Goal: Use online tool/utility: Utilize a website feature to perform a specific function

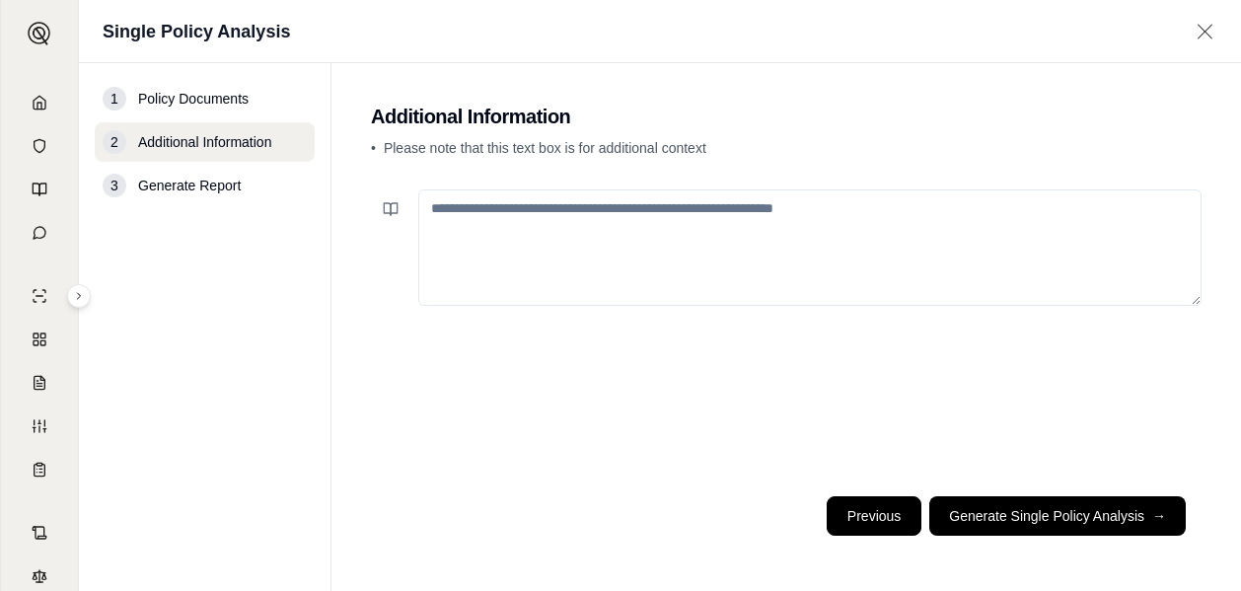
click at [869, 519] on button "Previous" at bounding box center [874, 515] width 95 height 39
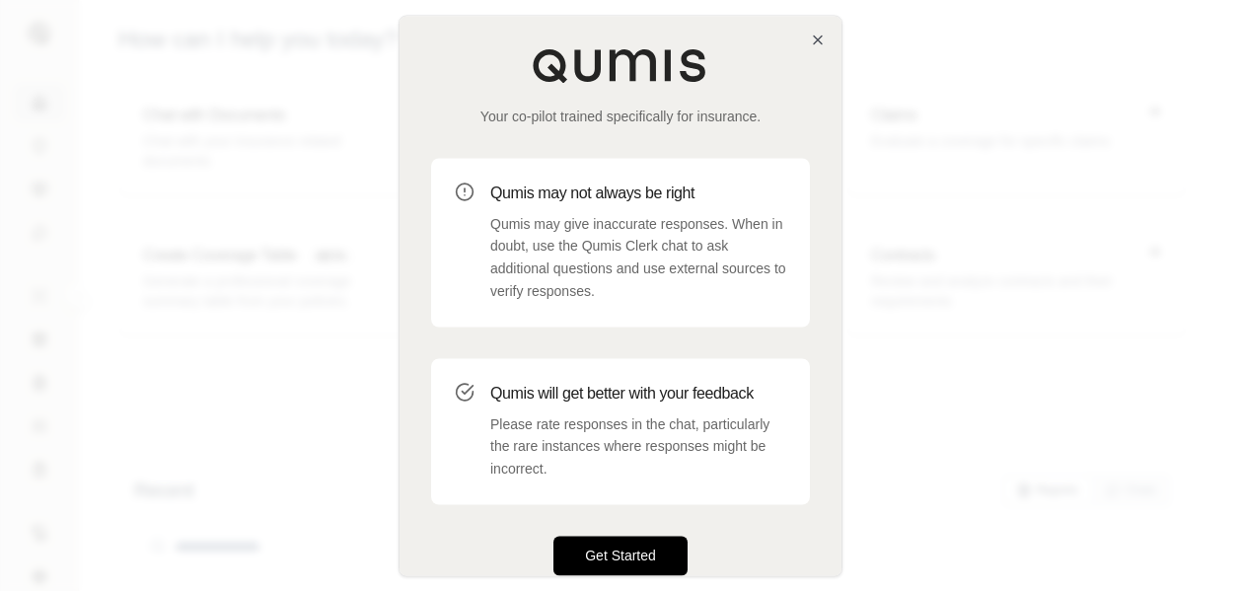
drag, startPoint x: 643, startPoint y: 561, endPoint x: 594, endPoint y: 562, distance: 49.3
click at [631, 568] on button "Get Started" at bounding box center [620, 555] width 134 height 39
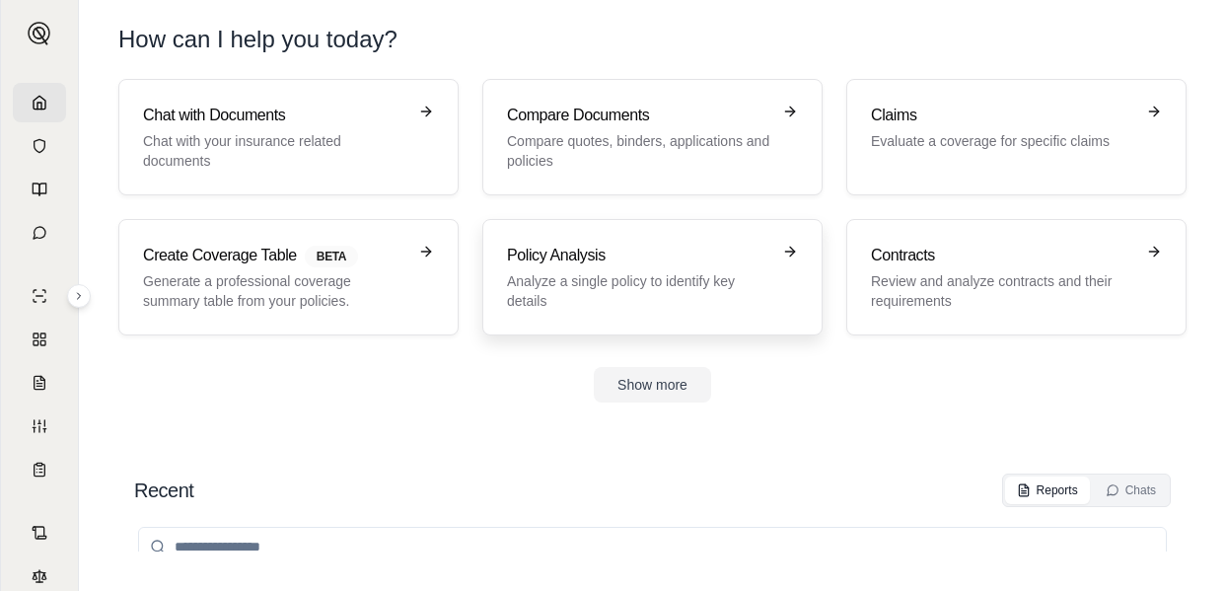
click at [570, 260] on h3 "Policy Analysis" at bounding box center [638, 256] width 263 height 24
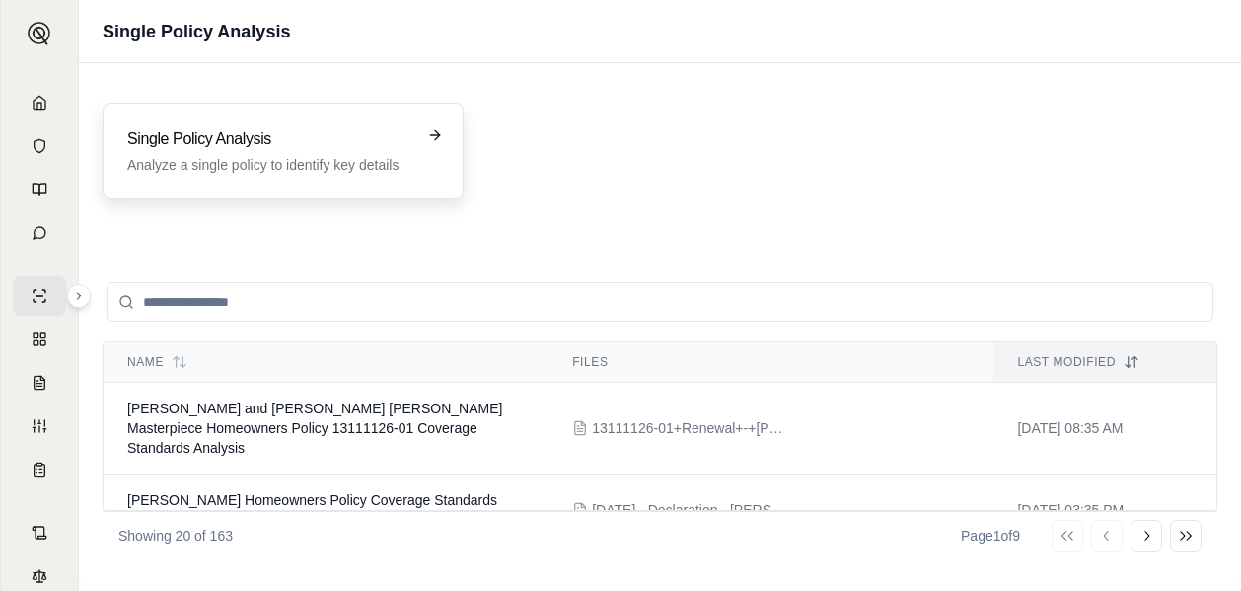
click at [404, 163] on p "Analyze a single policy to identify key details" at bounding box center [269, 165] width 284 height 20
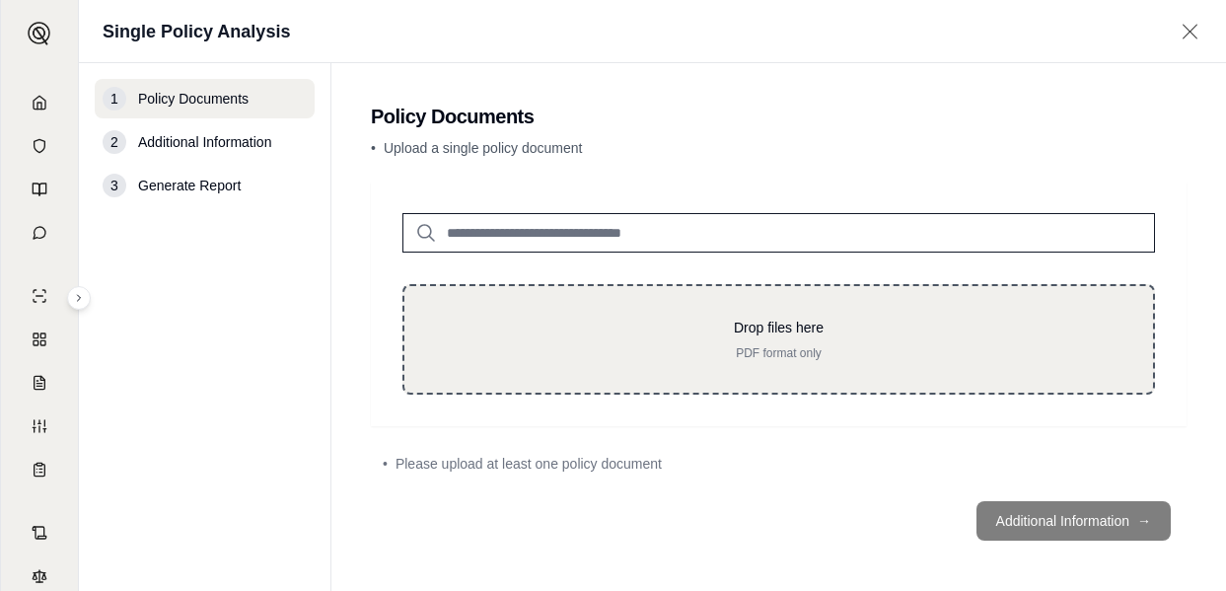
click at [701, 345] on p "PDF format only" at bounding box center [779, 353] width 686 height 16
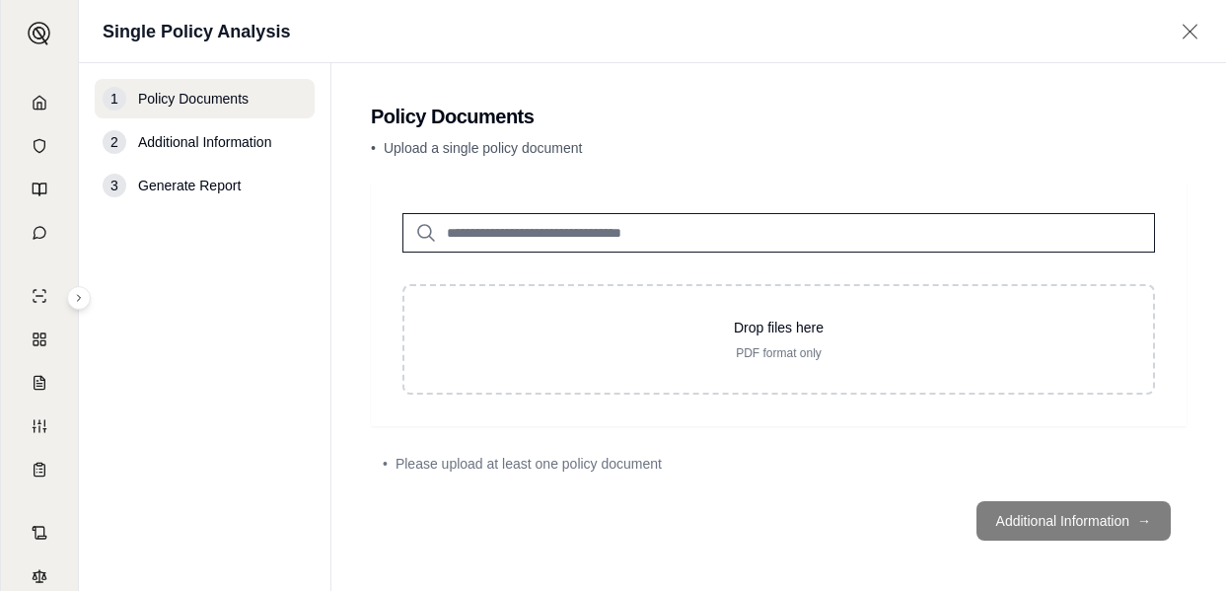
click at [1187, 340] on main "Policy Documents • Upload a single policy document Drop files here PDF format o…" at bounding box center [778, 329] width 895 height 533
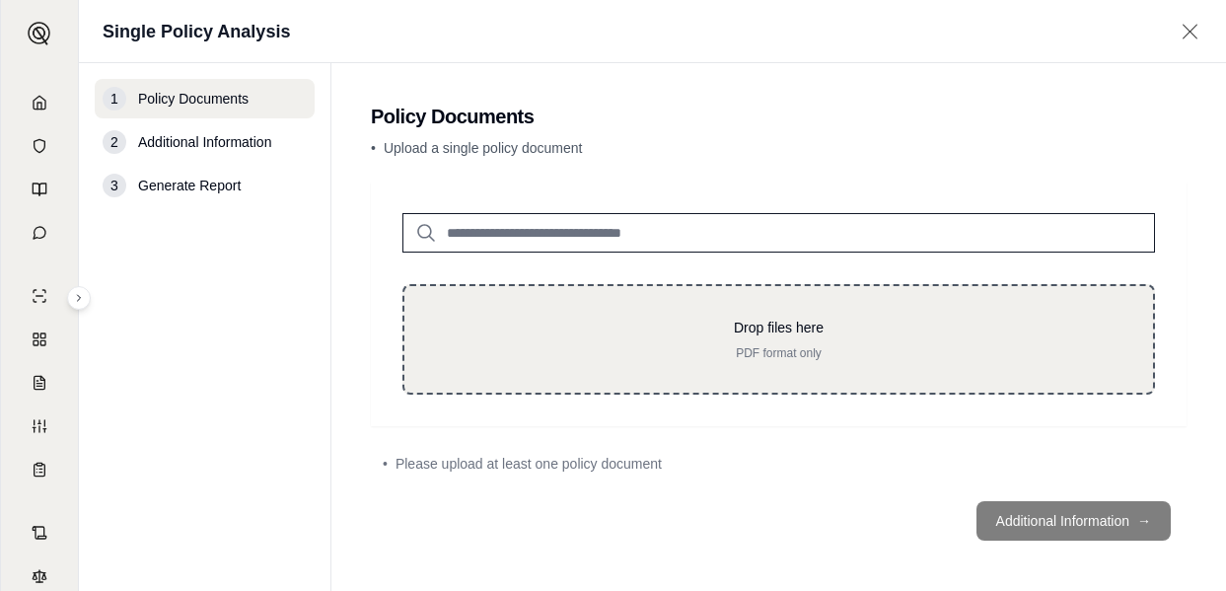
click at [889, 333] on p "Drop files here" at bounding box center [779, 328] width 686 height 20
type input "**********"
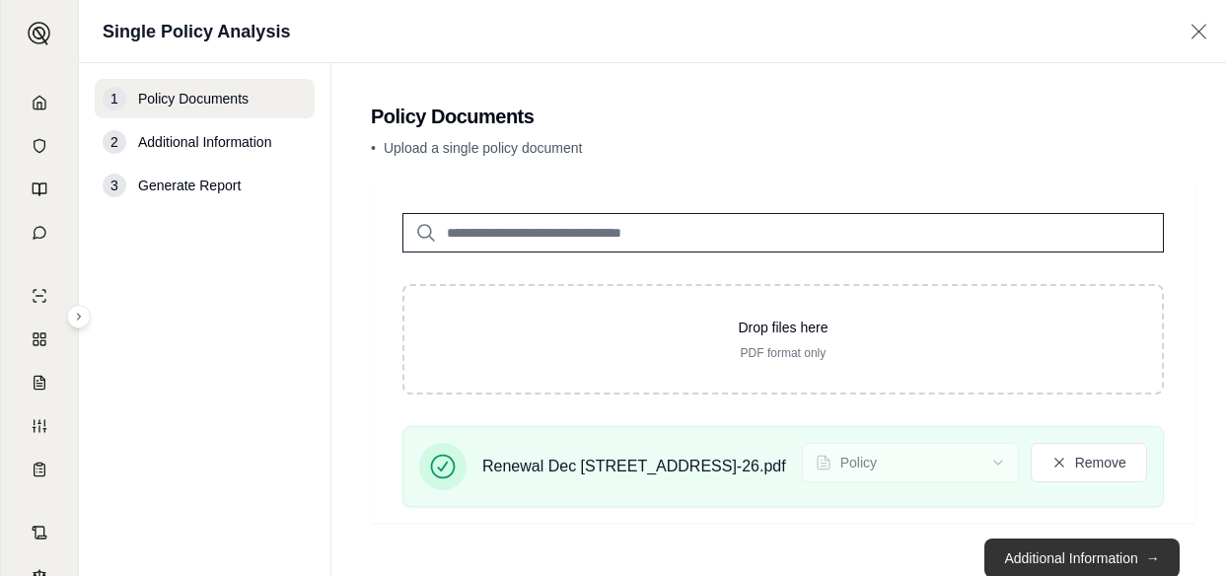
click at [1146, 563] on button "Additional Information →" at bounding box center [1081, 558] width 194 height 39
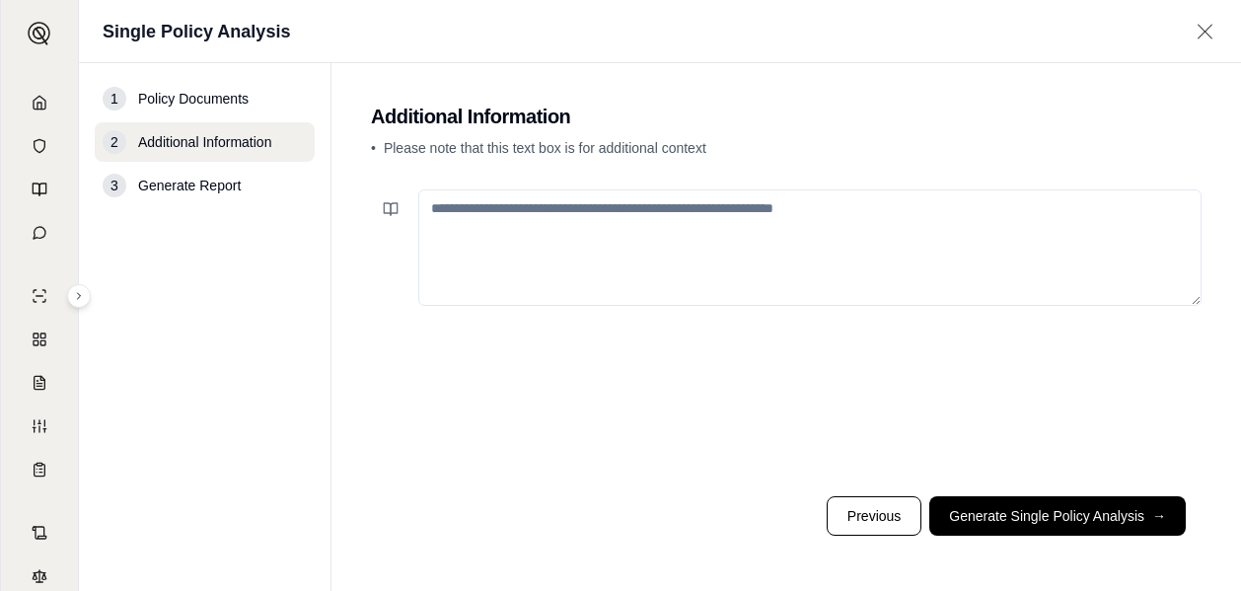
click at [682, 239] on textarea at bounding box center [809, 247] width 783 height 116
click at [793, 234] on textarea "**********" at bounding box center [809, 247] width 783 height 116
paste textarea "**********"
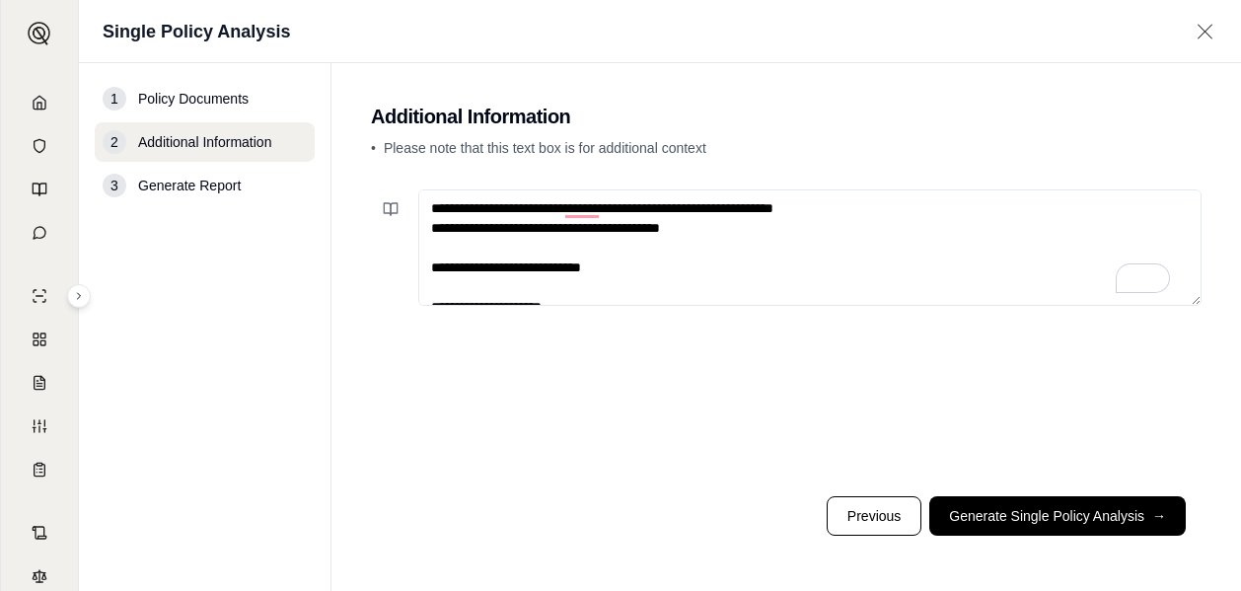
scroll to position [562, 0]
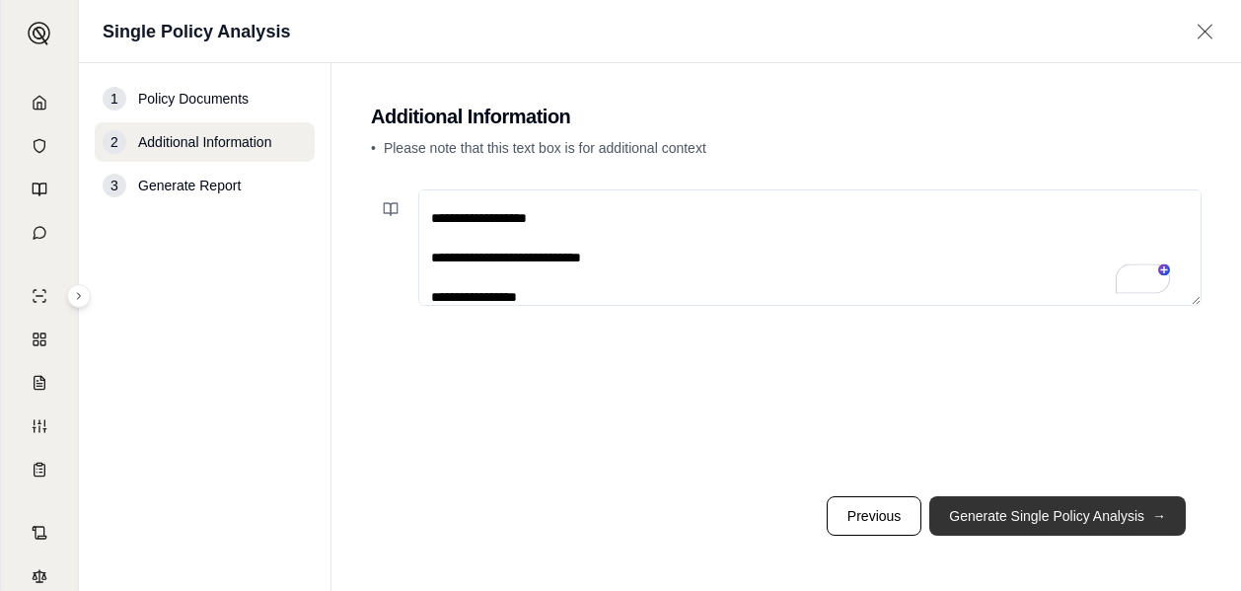
type textarea "**********"
click at [1090, 515] on button "Generate Single Policy Analysis →" at bounding box center [1057, 515] width 256 height 39
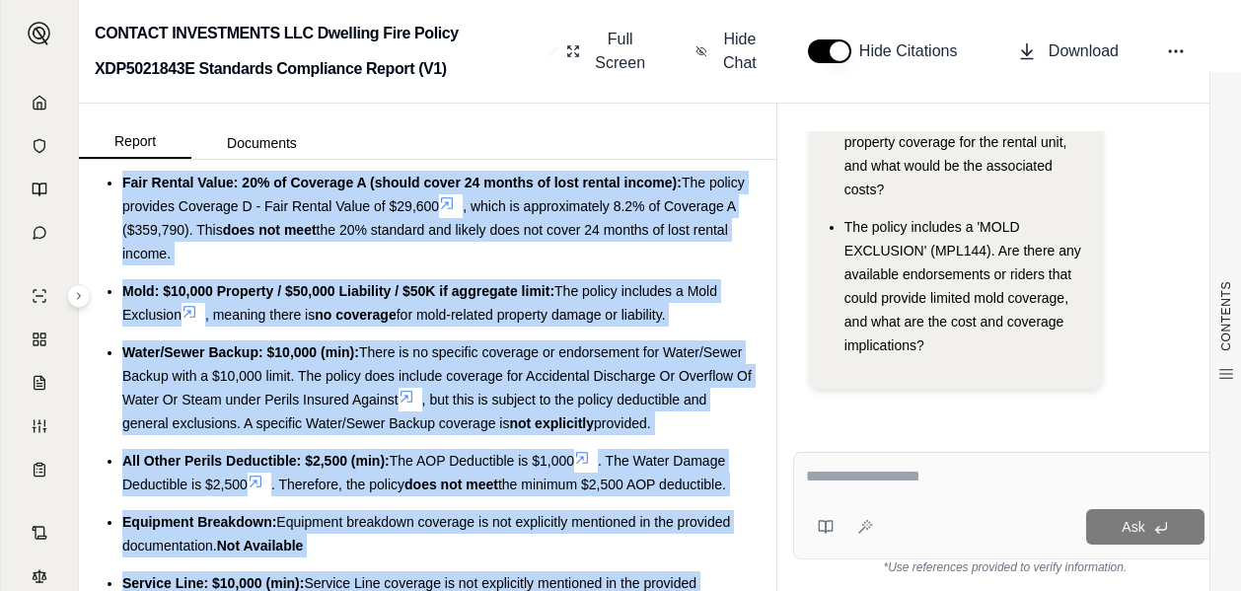
scroll to position [897, 0]
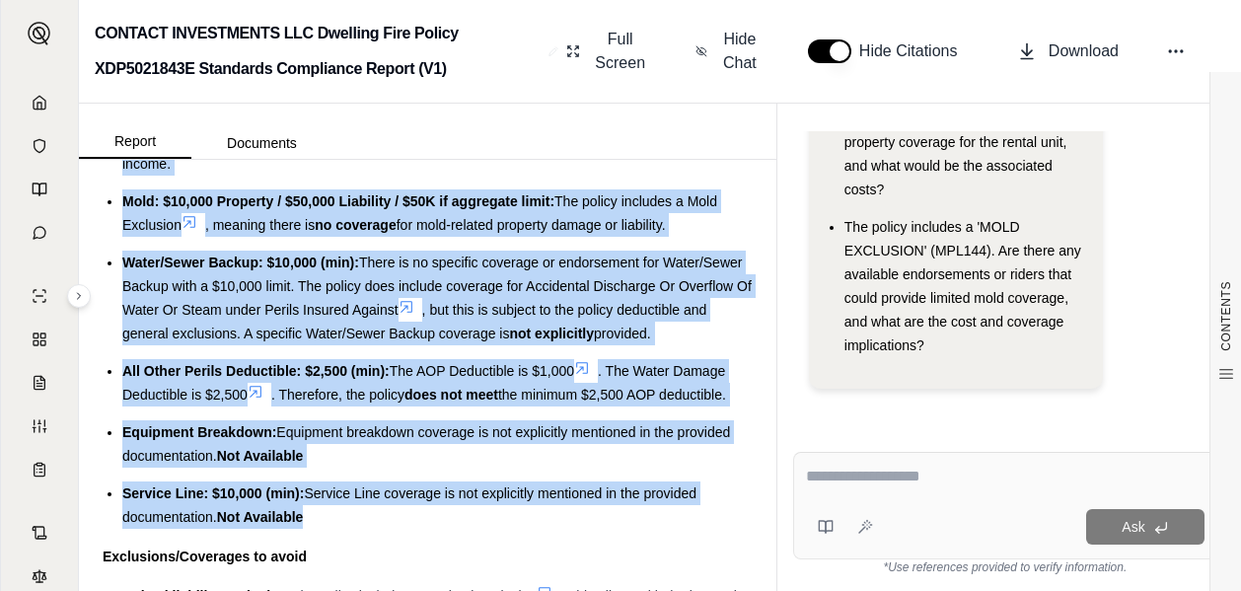
drag, startPoint x: 117, startPoint y: 358, endPoint x: 473, endPoint y: 514, distance: 388.7
click at [473, 514] on ul "Replacement Cost on home and personal property: The policy provides Functional …" at bounding box center [428, 201] width 650 height 655
copy ul "Replacement Cost on home and personal property: The policy provides Functional …"
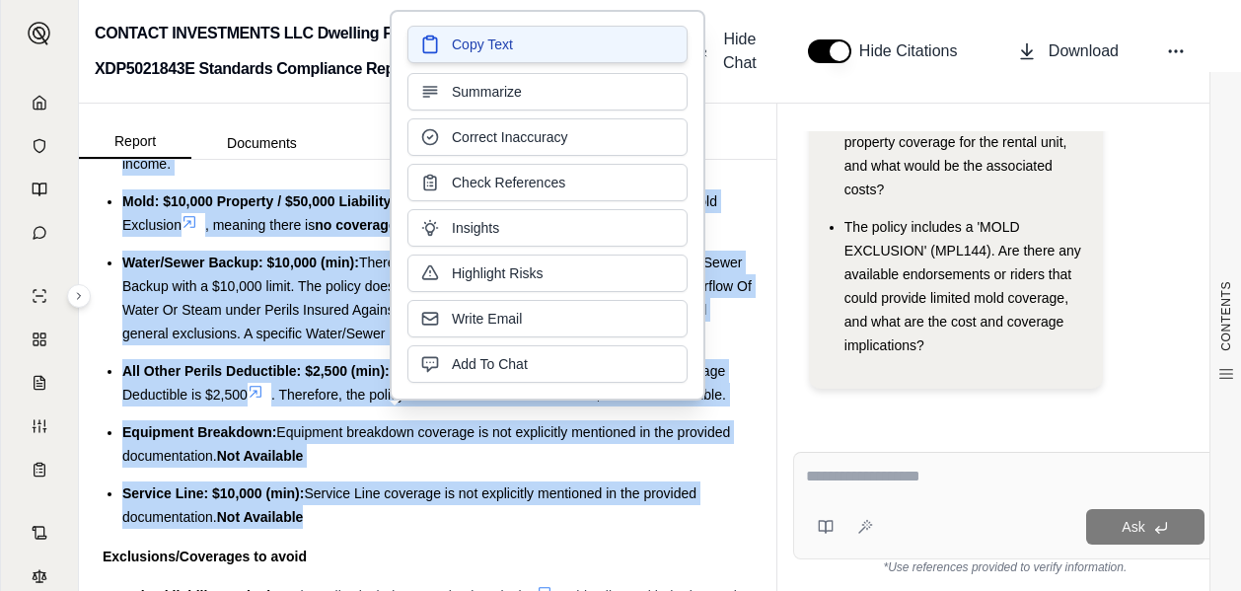
click at [512, 53] on span "Copy Text" at bounding box center [482, 45] width 61 height 20
